Goal: Task Accomplishment & Management: Complete application form

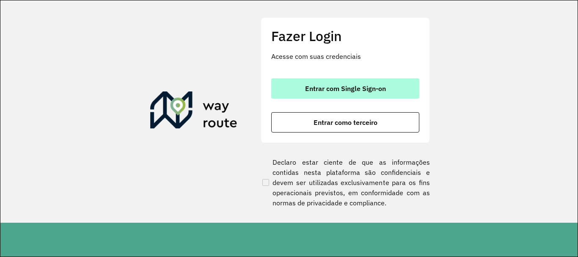
click at [355, 92] on span "Entrar com Single Sign-on" at bounding box center [345, 88] width 81 height 7
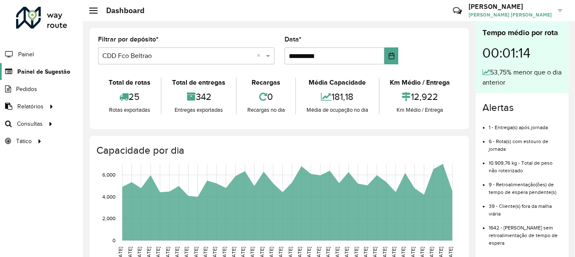
click at [50, 77] on link "Painel de Sugestão" at bounding box center [35, 71] width 70 height 17
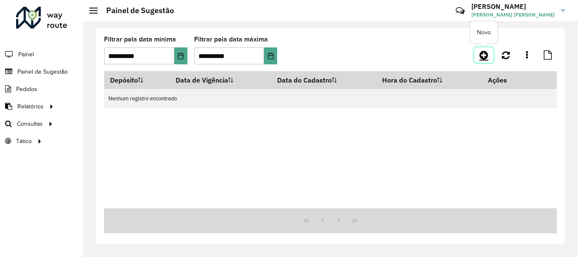
click at [485, 58] on icon at bounding box center [483, 55] width 9 height 10
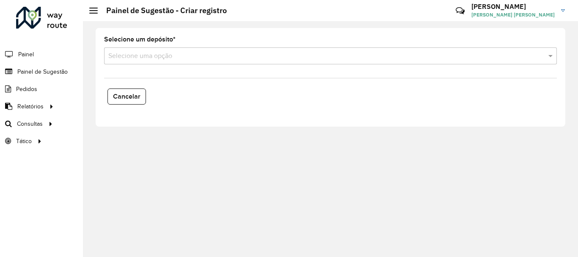
click at [276, 54] on input "text" at bounding box center [321, 56] width 427 height 10
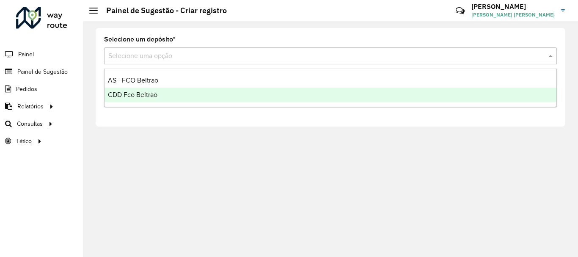
click at [141, 93] on span "CDD Fco Beltrao" at bounding box center [132, 94] width 49 height 7
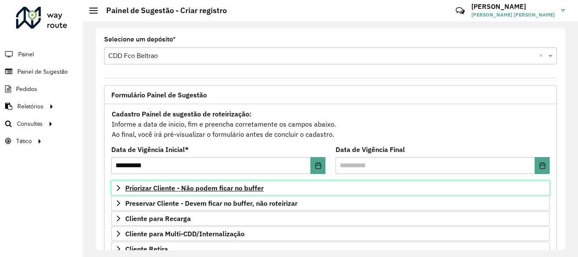
click at [227, 187] on span "Priorizar Cliente - Não podem ficar no buffer" at bounding box center [194, 187] width 138 height 7
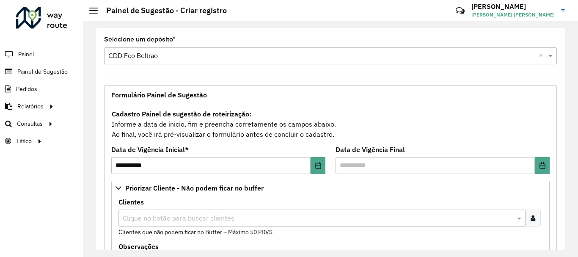
click at [179, 217] on input "text" at bounding box center [318, 218] width 394 height 10
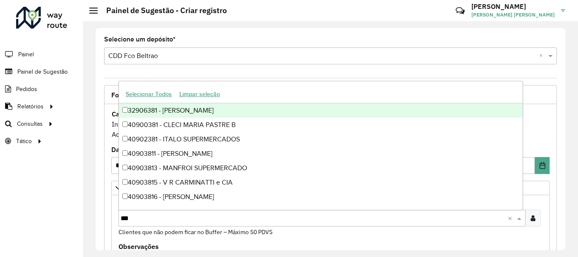
type input "****"
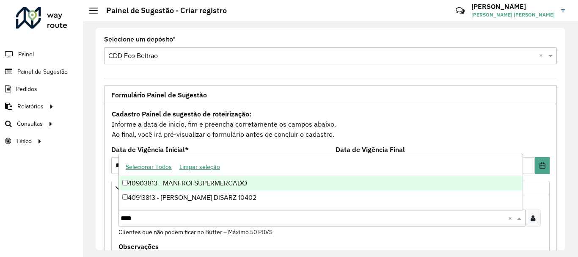
click at [201, 183] on div "40903813 - MANFROI SUPERMERCADO" at bounding box center [320, 183] width 403 height 14
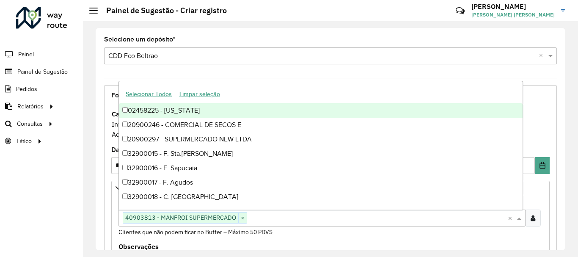
click at [530, 78] on hr at bounding box center [330, 78] width 452 height 0
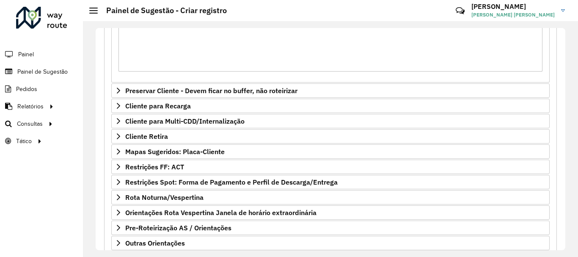
scroll to position [306, 0]
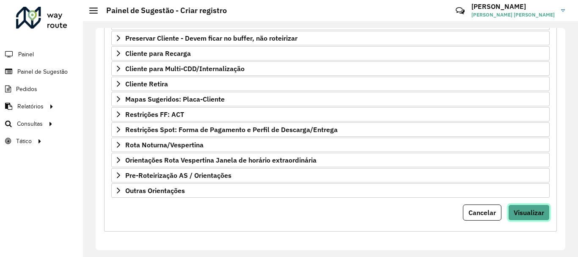
click at [540, 214] on span "Visualizar" at bounding box center [528, 212] width 30 height 8
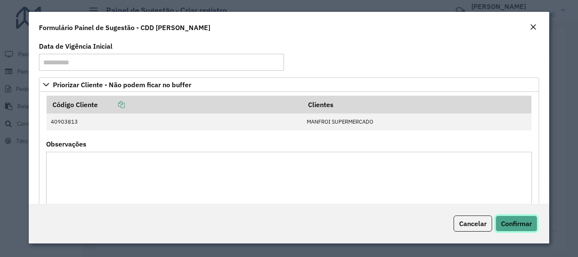
click at [522, 224] on span "Confirmar" at bounding box center [516, 223] width 31 height 8
